Goal: Ask a question

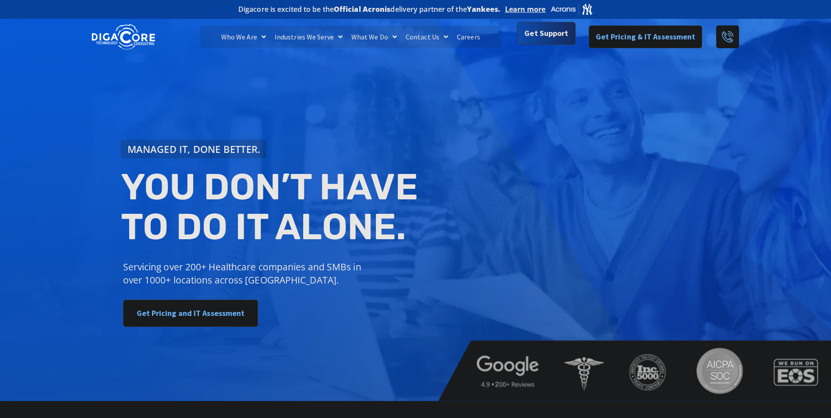
click at [551, 42] on link "Get Support" at bounding box center [546, 33] width 58 height 23
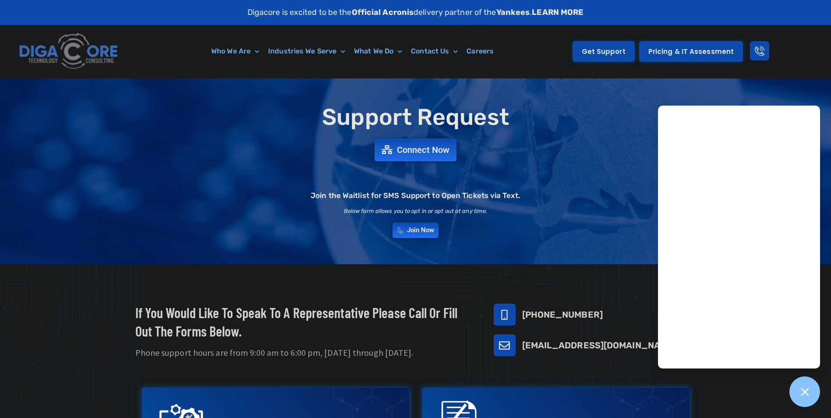
click at [601, 46] on link "Get Support" at bounding box center [603, 51] width 62 height 21
click at [405, 148] on span "Connect Now" at bounding box center [424, 150] width 58 height 10
click at [437, 159] on link "Connect Now" at bounding box center [415, 149] width 90 height 25
